Goal: Task Accomplishment & Management: Complete application form

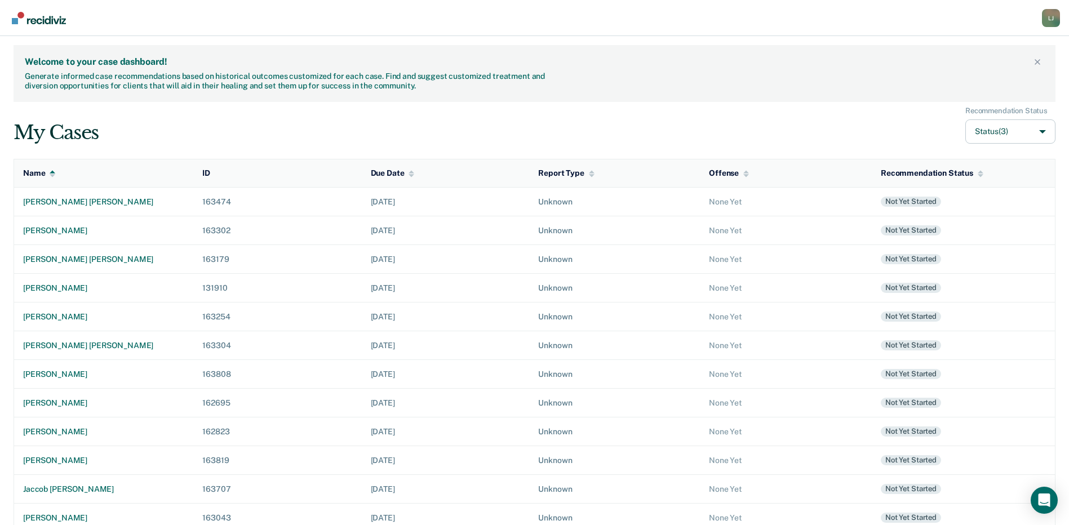
click at [745, 81] on div "Welcome to your case dashboard! Generate informed case recommendations based on…" at bounding box center [527, 73] width 1005 height 34
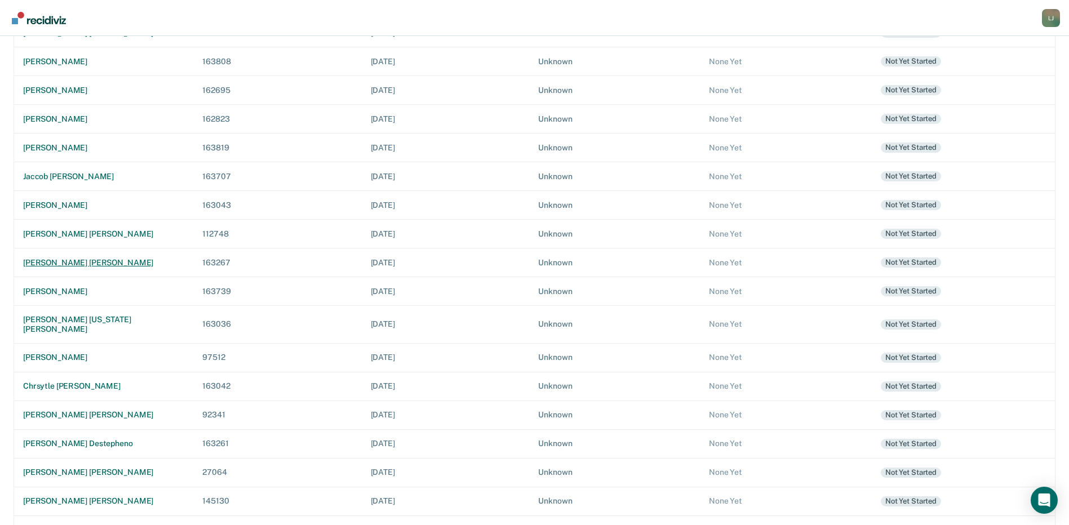
click at [34, 260] on div "[PERSON_NAME] [PERSON_NAME]" at bounding box center [103, 263] width 161 height 10
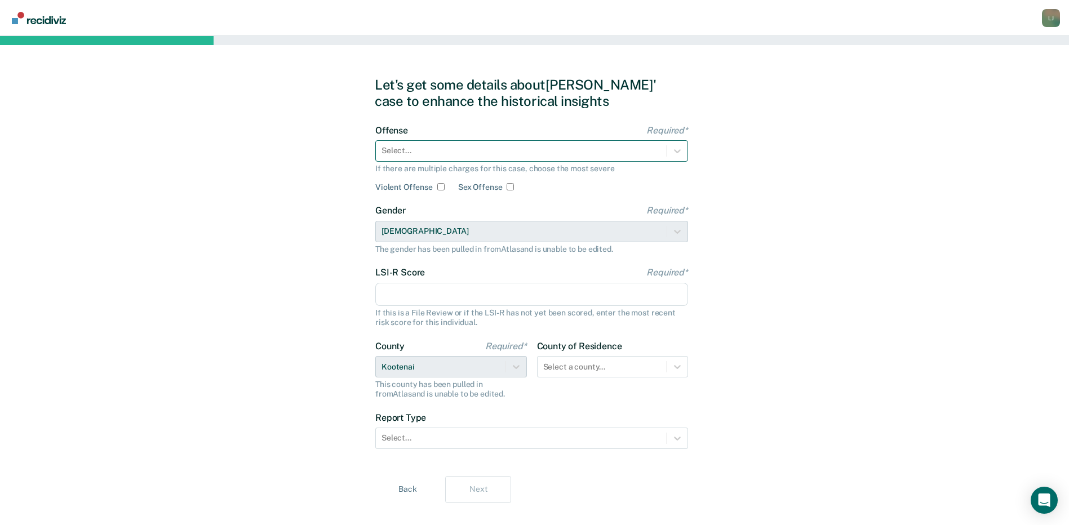
click at [429, 150] on div at bounding box center [520, 151] width 279 height 12
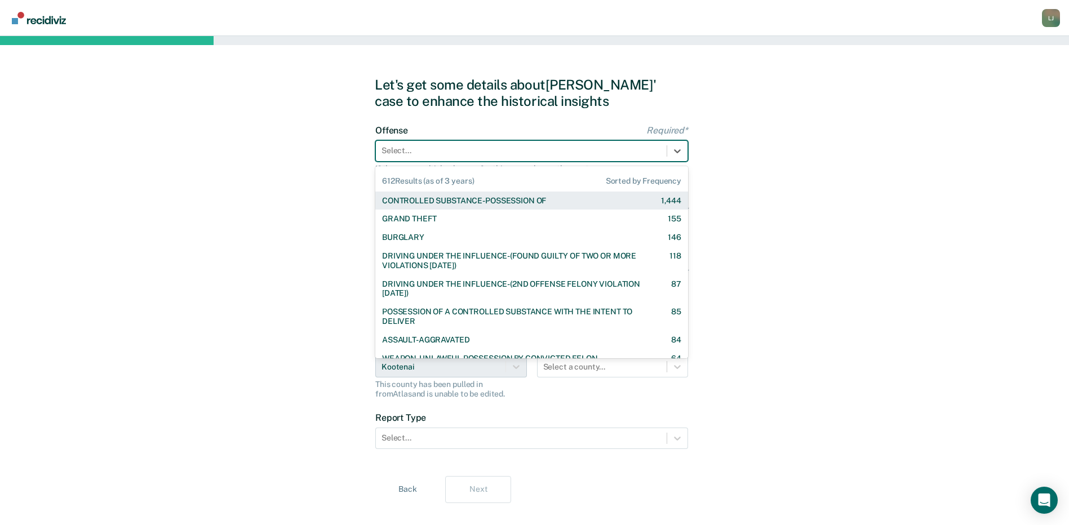
click at [434, 201] on div "CONTROLLED SUBSTANCE-POSSESSION OF" at bounding box center [464, 201] width 164 height 10
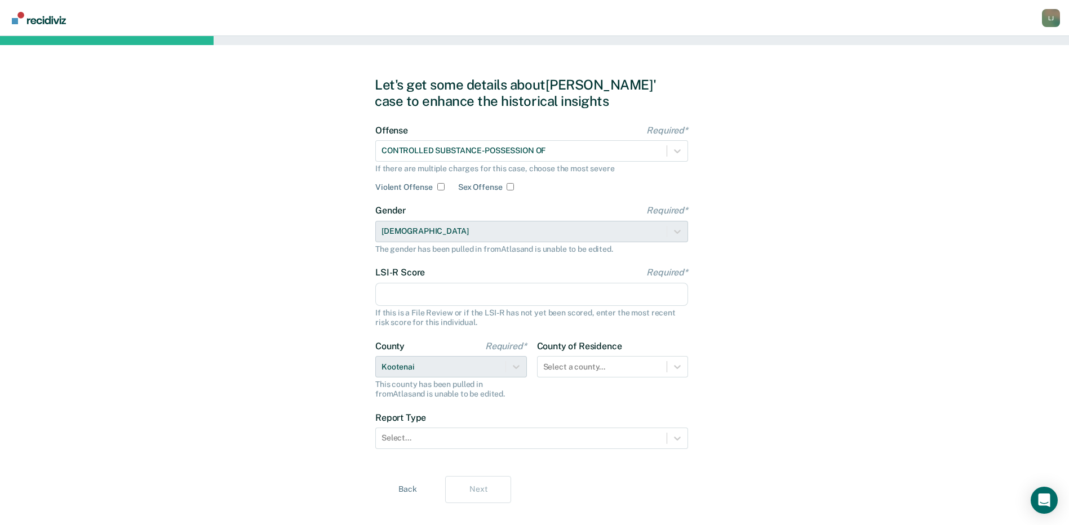
click at [432, 294] on input "LSI-R Score Required*" at bounding box center [531, 295] width 313 height 24
type input "12"
click at [997, 372] on div "Let's get some details about [PERSON_NAME]' case to enhance the historical insi…" at bounding box center [534, 290] width 1069 height 508
click at [443, 439] on div at bounding box center [520, 438] width 279 height 12
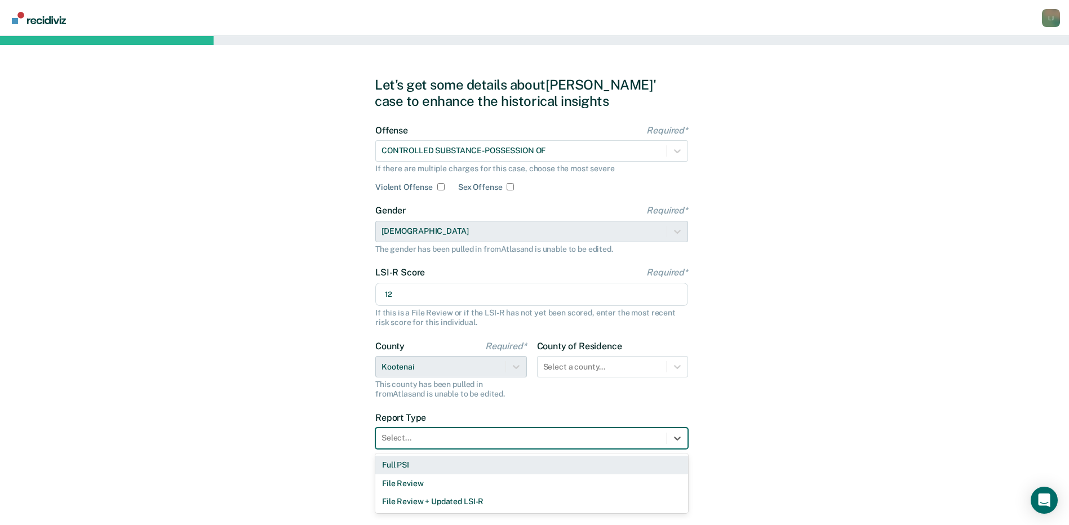
click at [425, 465] on div "Full PSI" at bounding box center [531, 465] width 313 height 19
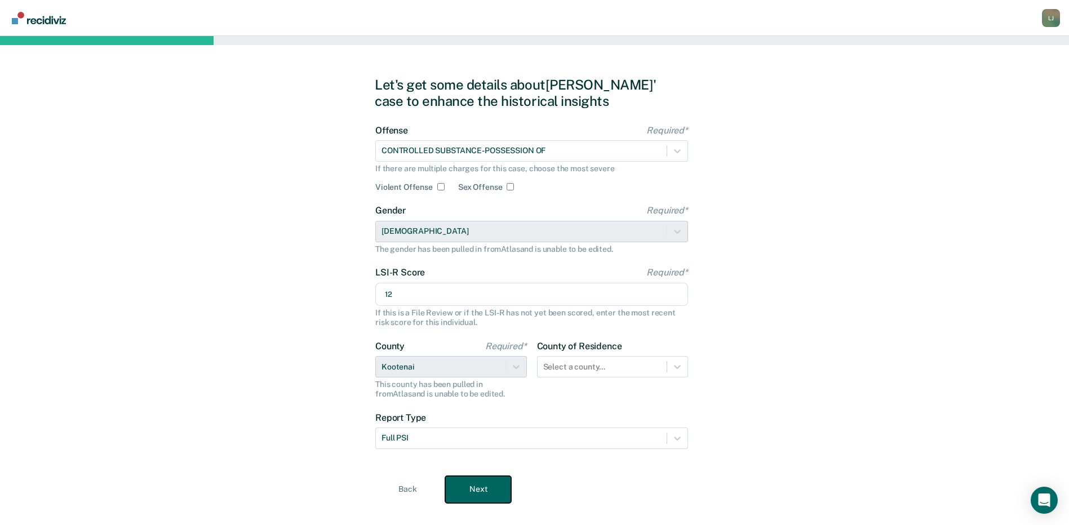
click at [492, 484] on button "Next" at bounding box center [478, 489] width 66 height 27
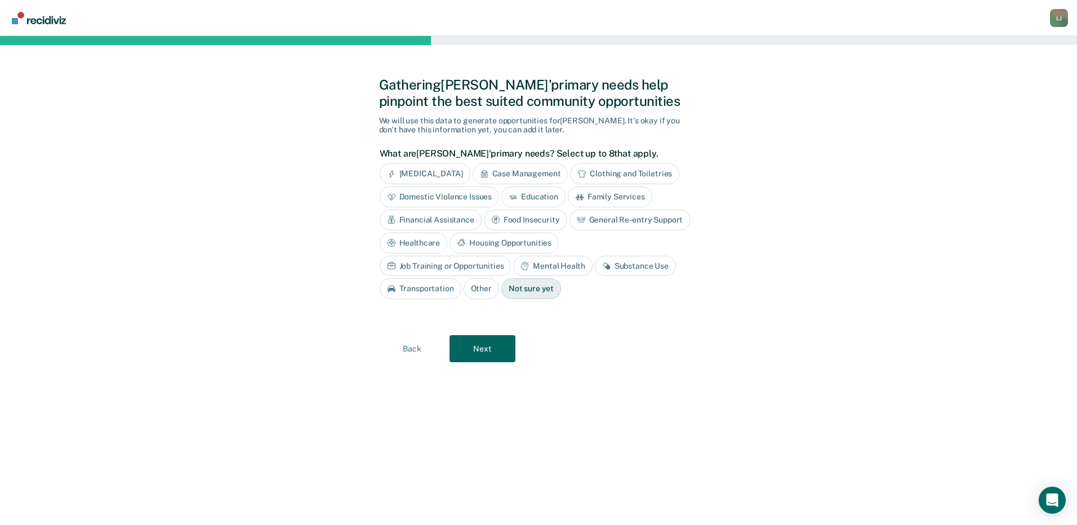
click at [501, 288] on div "Not sure yet" at bounding box center [531, 288] width 60 height 21
click at [481, 351] on button "Next" at bounding box center [483, 348] width 66 height 27
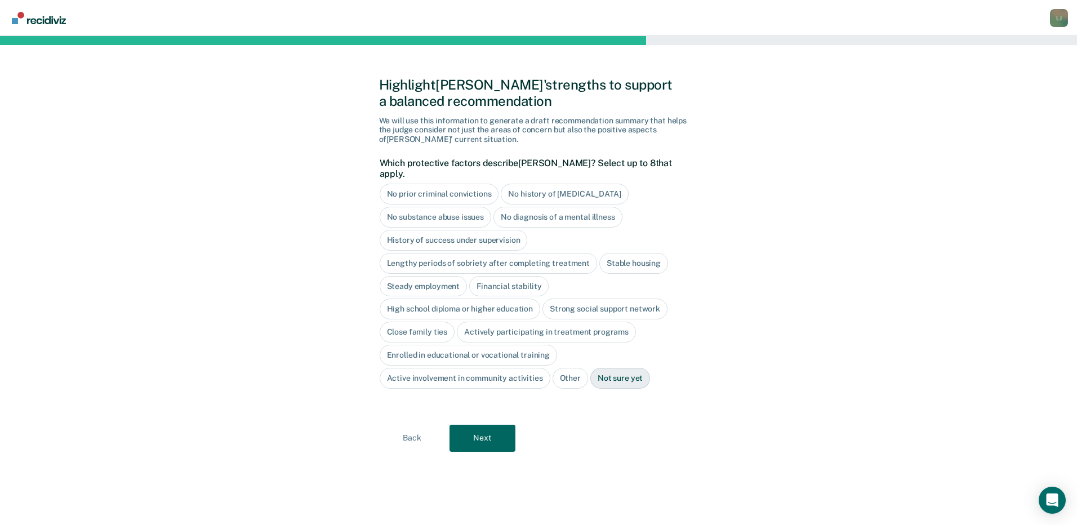
click at [611, 368] on div "Not sure yet" at bounding box center [620, 378] width 60 height 21
click at [431, 276] on div "Steady employment" at bounding box center [424, 286] width 88 height 21
click at [576, 186] on div "No history of [MEDICAL_DATA]" at bounding box center [564, 194] width 127 height 21
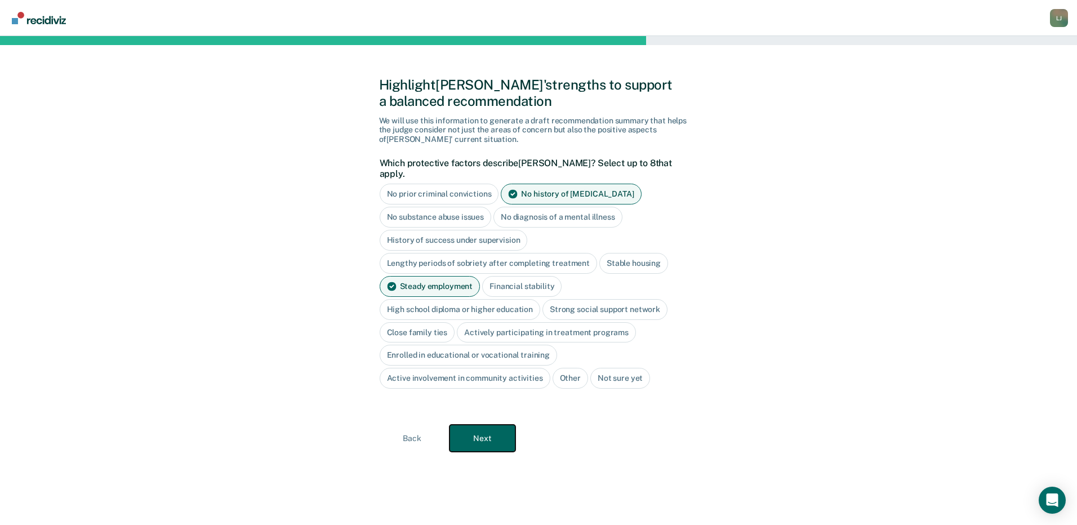
click at [494, 425] on button "Next" at bounding box center [483, 438] width 66 height 27
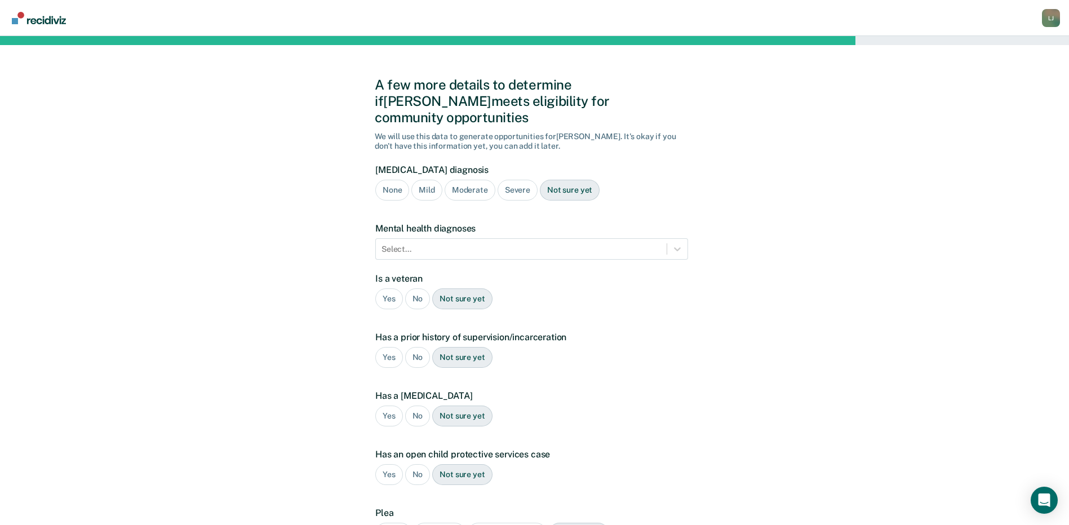
click at [417, 180] on div "Mild" at bounding box center [426, 190] width 30 height 21
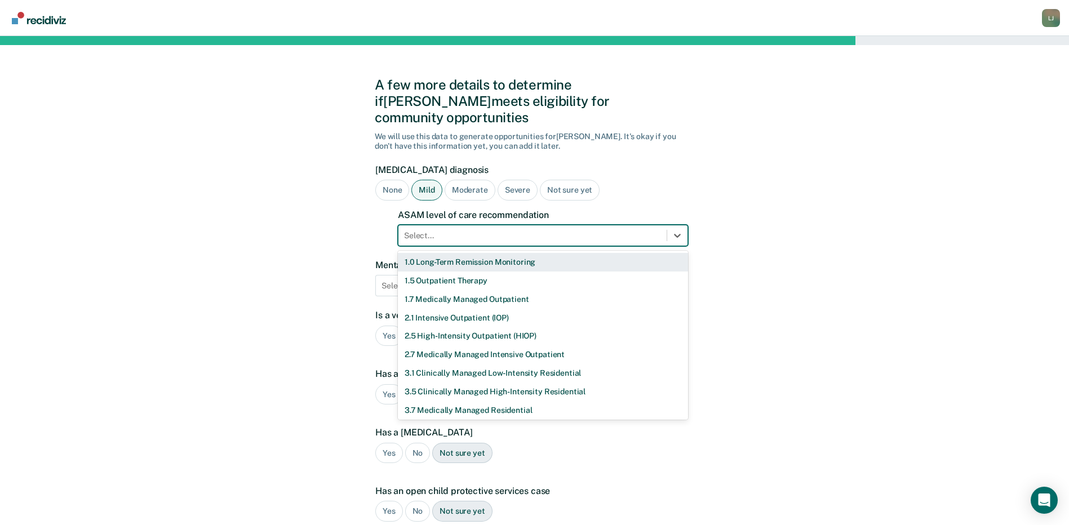
click at [438, 230] on div at bounding box center [532, 236] width 257 height 12
click at [434, 272] on div "1.5 Outpatient Therapy" at bounding box center [543, 281] width 290 height 19
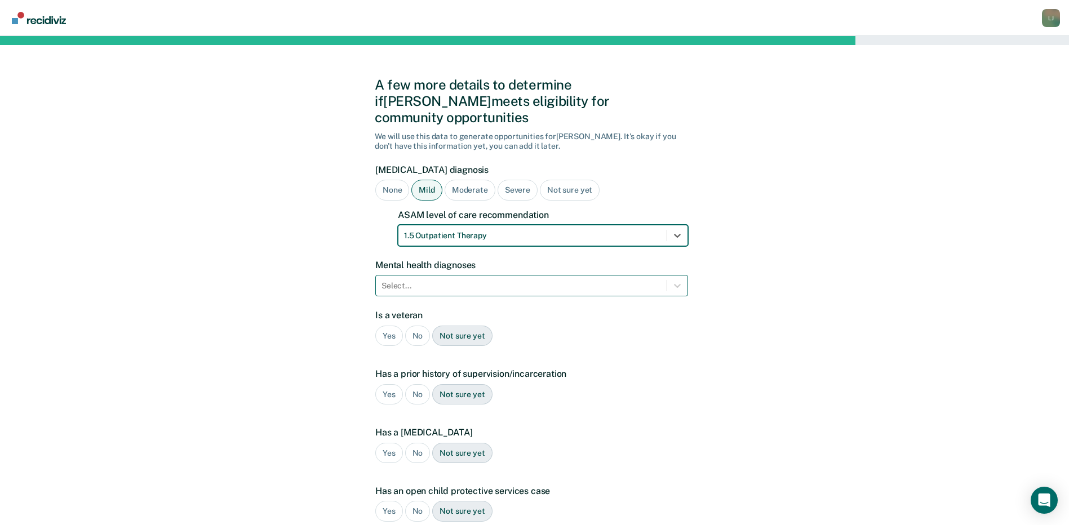
click at [416, 278] on div "Select..." at bounding box center [521, 286] width 291 height 16
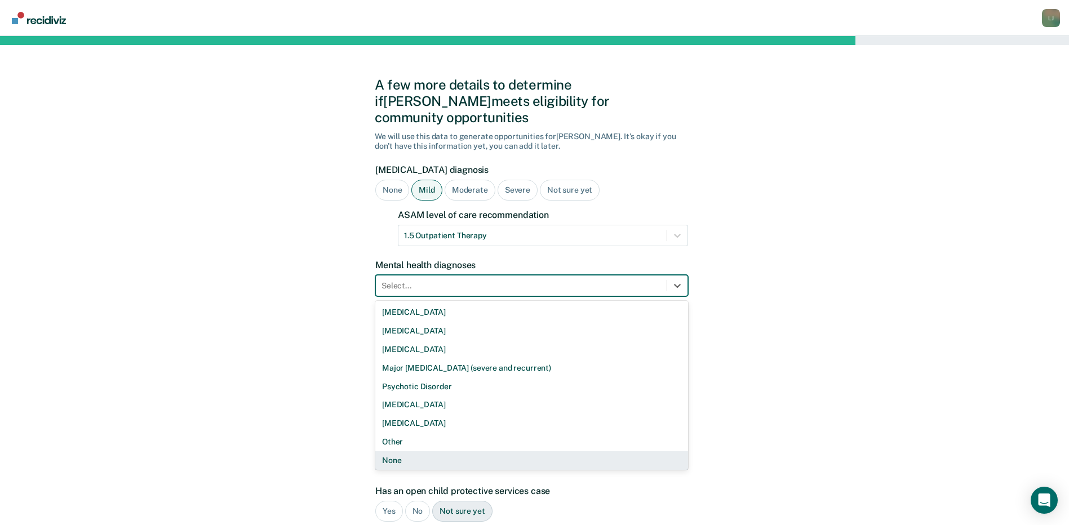
click at [407, 451] on div "None" at bounding box center [531, 460] width 313 height 19
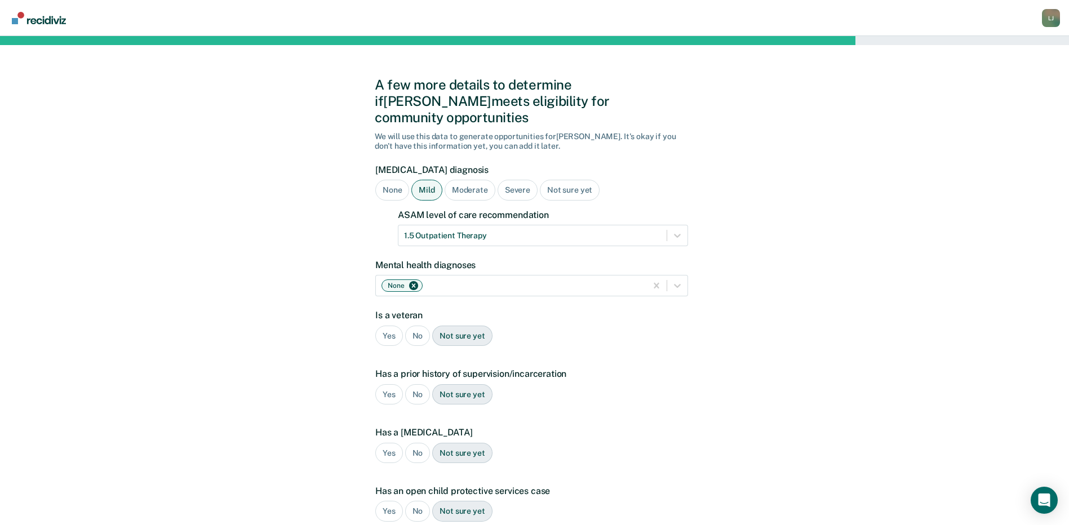
click at [420, 326] on div "No" at bounding box center [417, 336] width 25 height 21
drag, startPoint x: 413, startPoint y: 376, endPoint x: 413, endPoint y: 385, distance: 9.6
click at [413, 384] on div "No" at bounding box center [417, 394] width 25 height 21
click at [411, 443] on div "No" at bounding box center [417, 453] width 25 height 21
click at [412, 501] on div "No" at bounding box center [417, 511] width 25 height 21
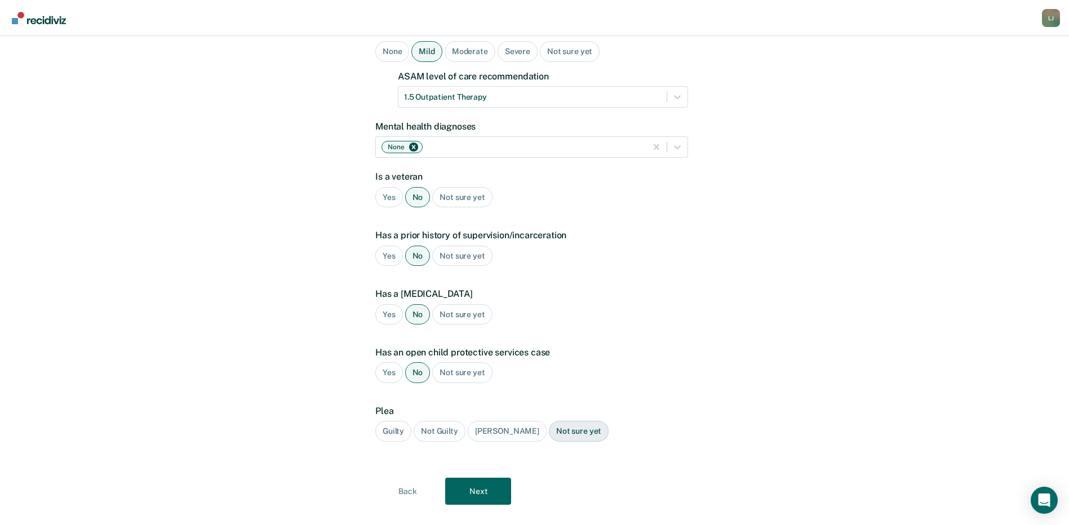
scroll to position [143, 0]
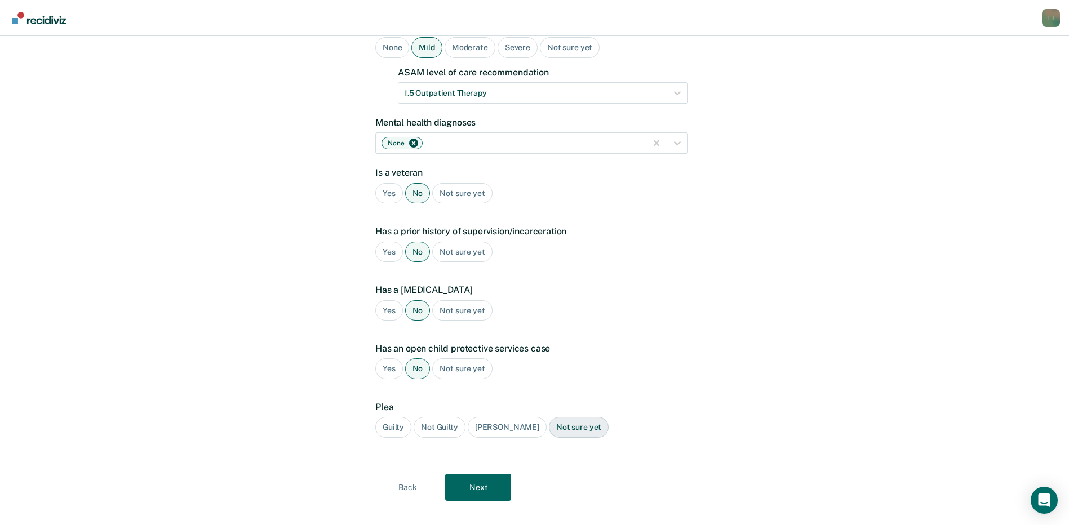
click at [403, 417] on div "Guilty" at bounding box center [393, 427] width 36 height 21
click at [474, 475] on button "Next" at bounding box center [478, 487] width 66 height 27
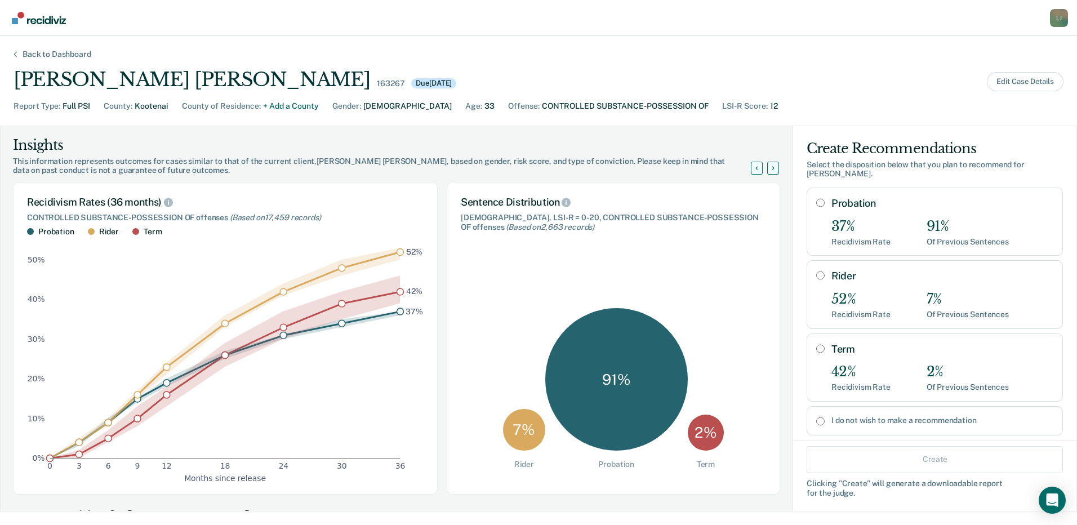
click at [816, 198] on input "Probation" at bounding box center [820, 202] width 8 height 9
radio input "true"
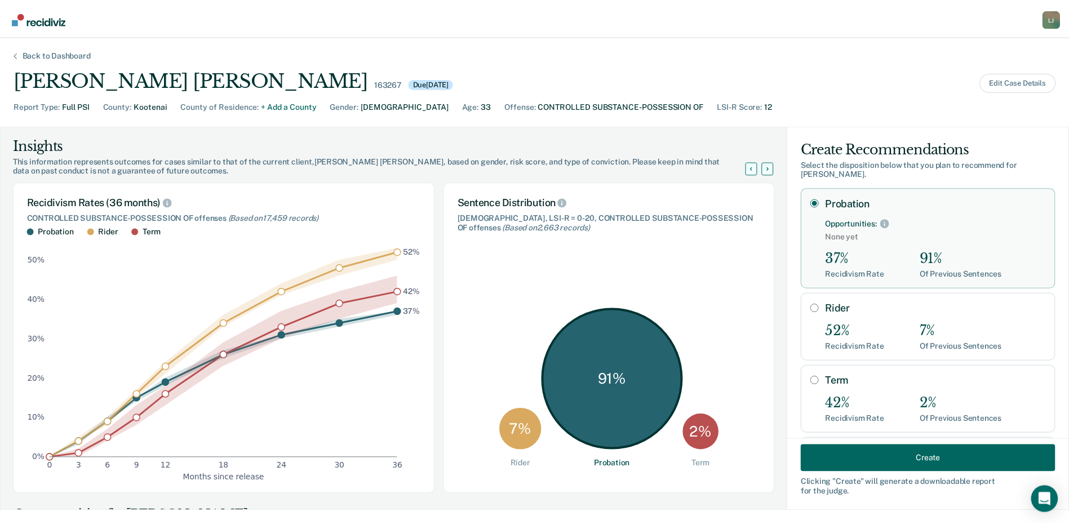
scroll to position [47, 0]
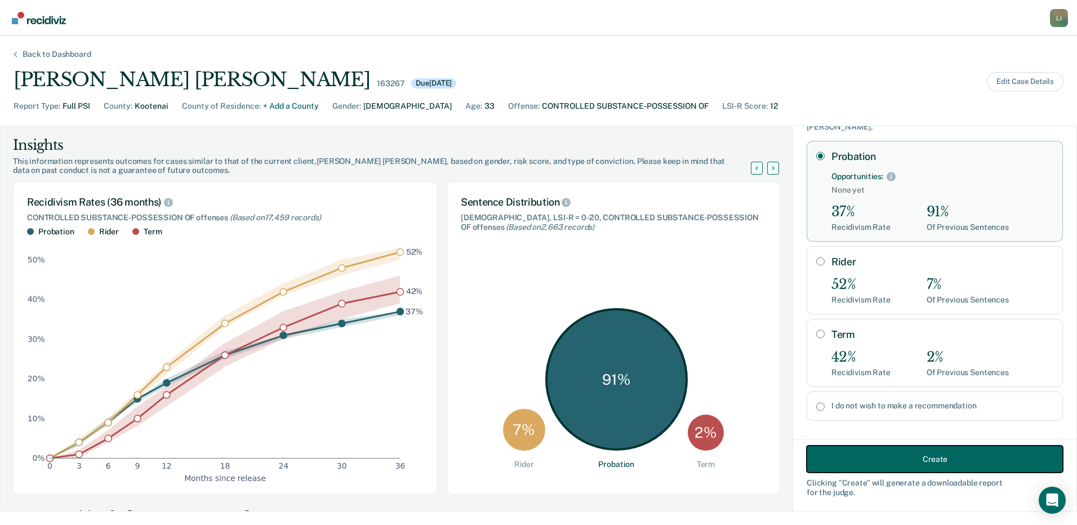
click at [935, 457] on button "Create" at bounding box center [935, 459] width 256 height 27
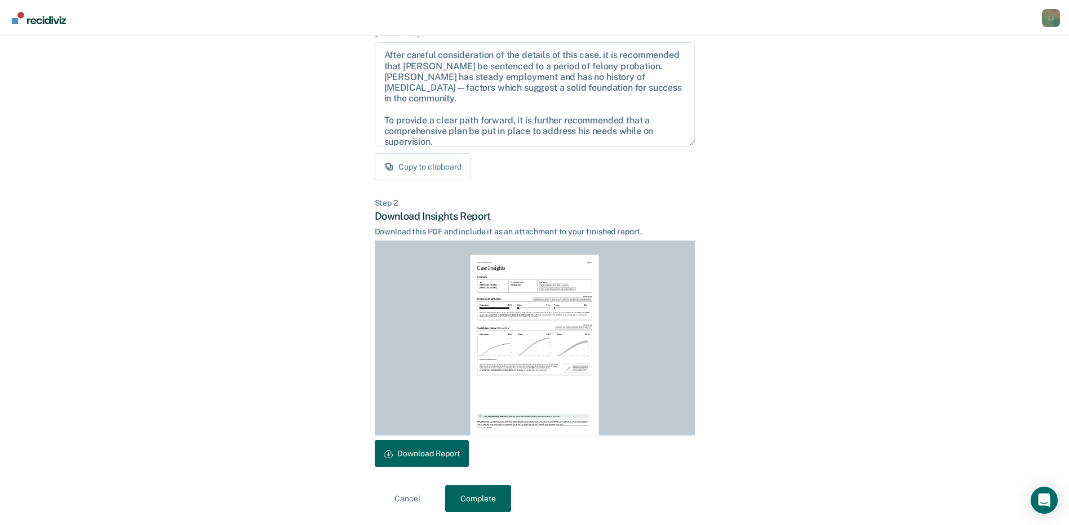
scroll to position [117, 0]
click at [438, 451] on button "Download Report" at bounding box center [422, 452] width 94 height 27
click at [490, 504] on button "Complete" at bounding box center [478, 497] width 66 height 27
